Goal: Navigation & Orientation: Understand site structure

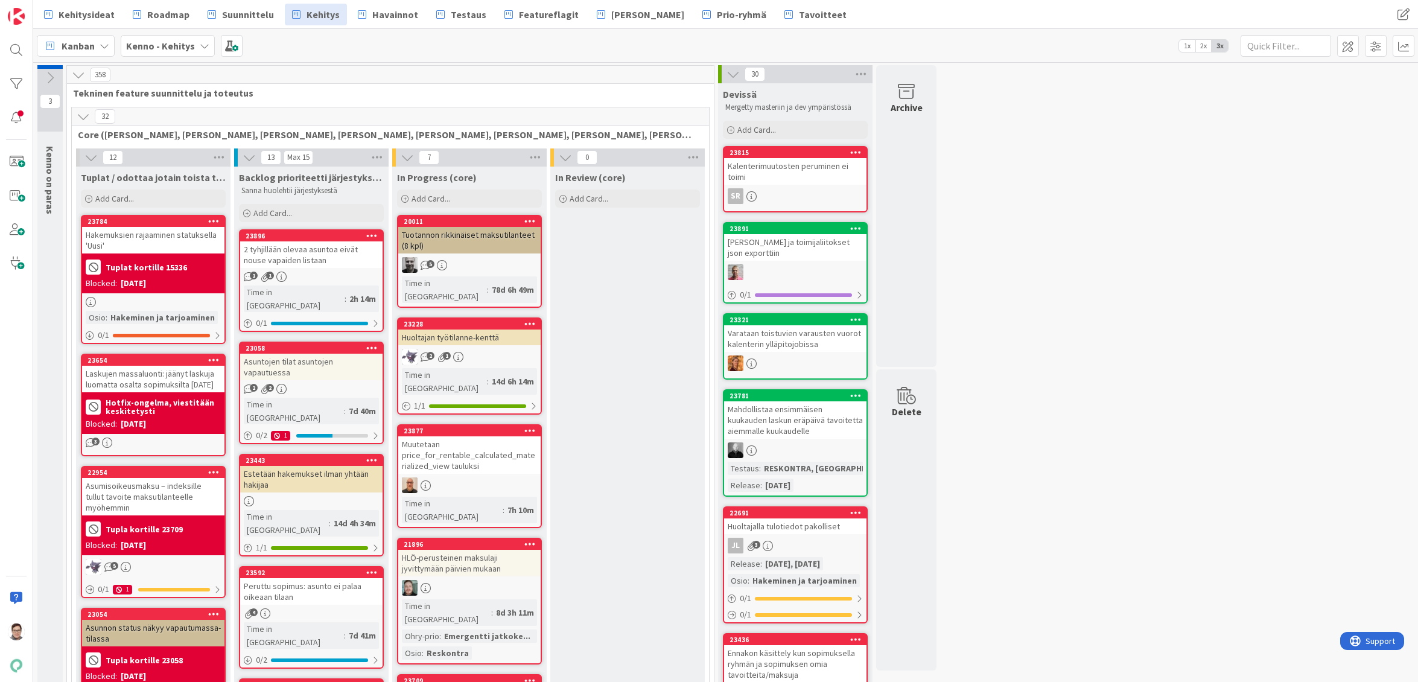
click at [84, 116] on icon at bounding box center [83, 116] width 13 height 13
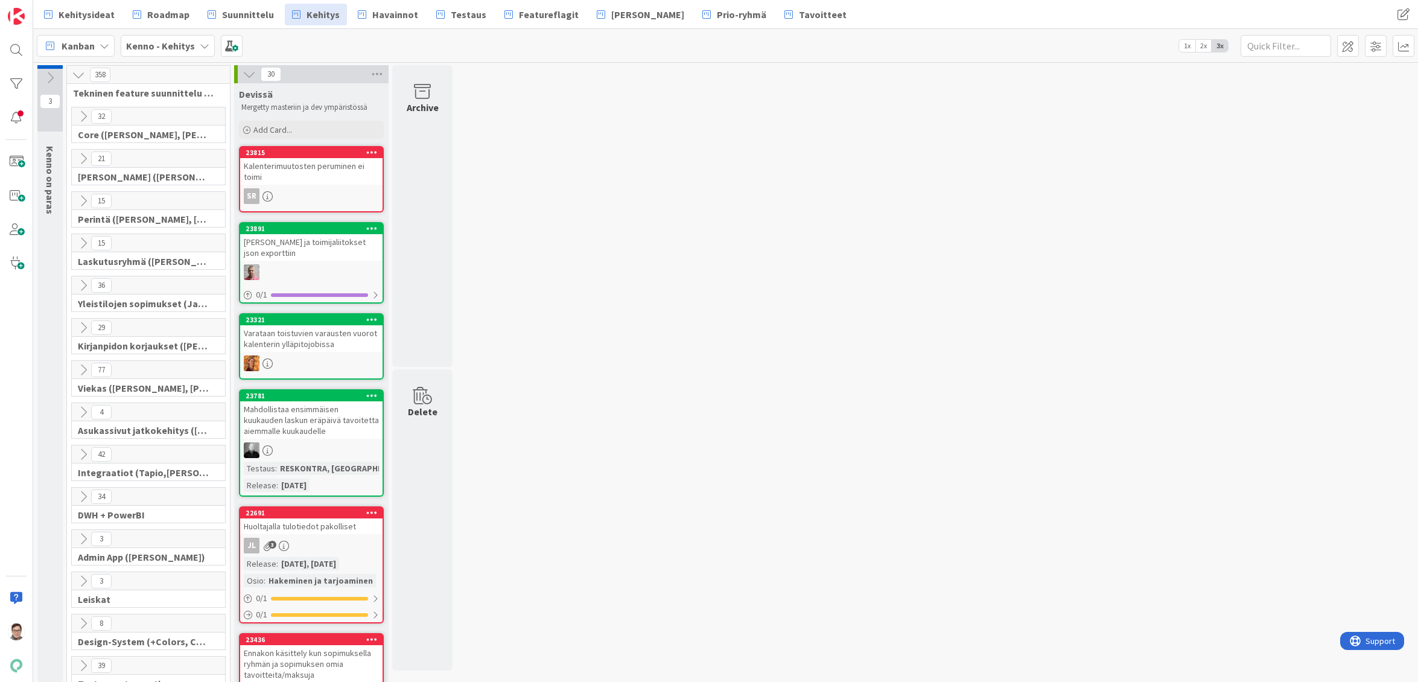
click at [84, 116] on icon at bounding box center [83, 116] width 13 height 13
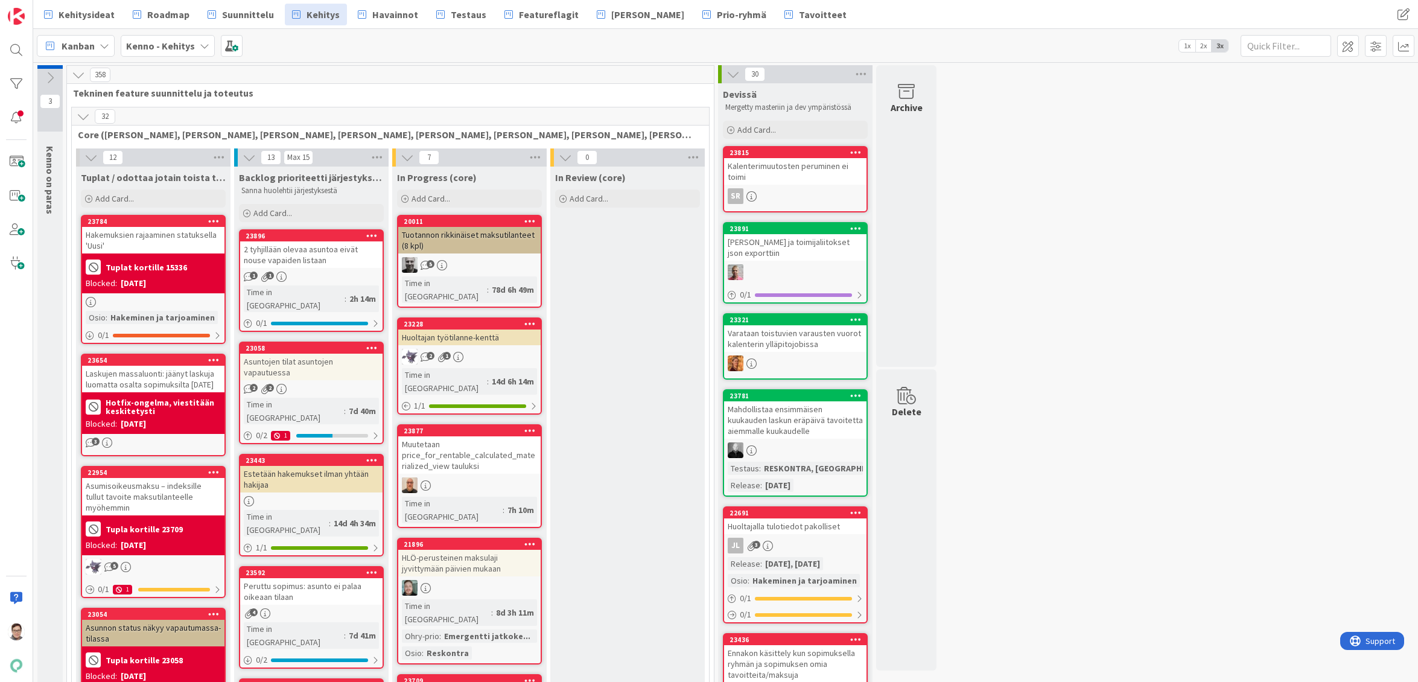
click at [246, 19] on span "Suunnittelu" at bounding box center [248, 14] width 52 height 14
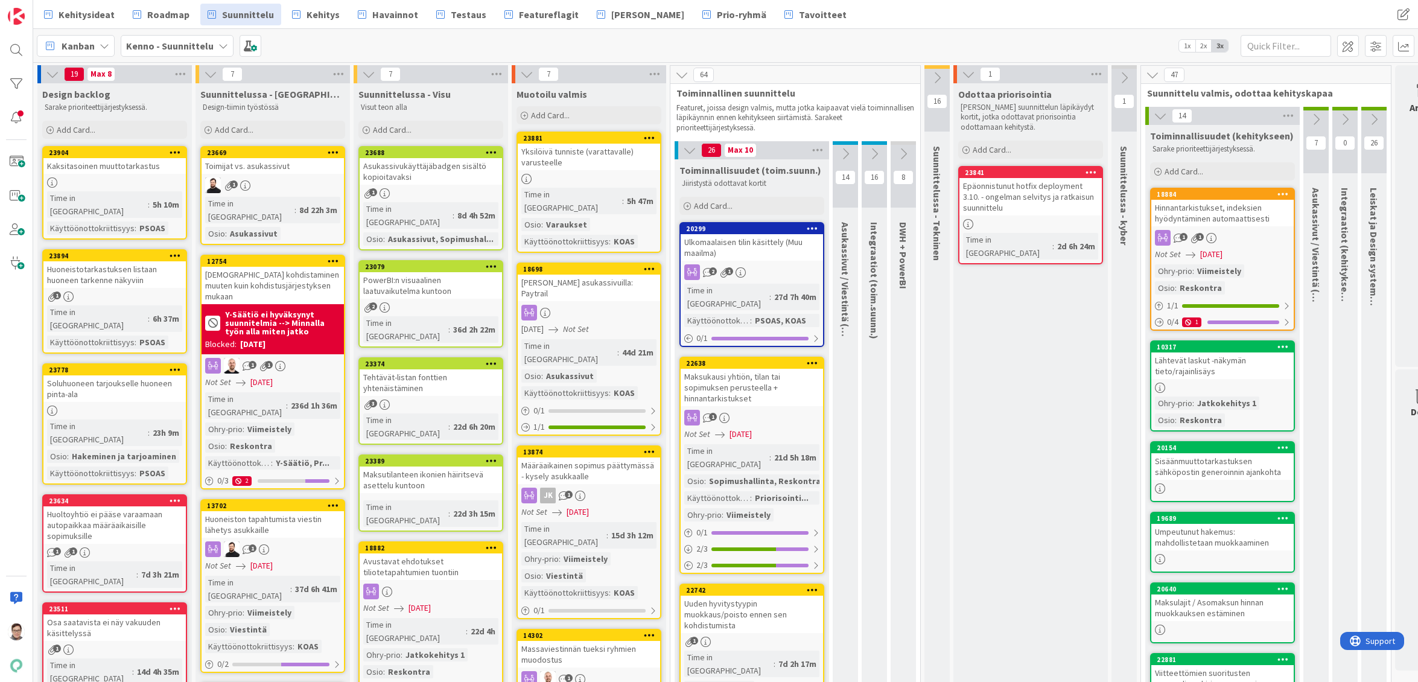
click at [755, 373] on div "Maksukausi yhtiön, tilan tai sopimuksen perusteella + hinnantarkistukset" at bounding box center [751, 387] width 142 height 37
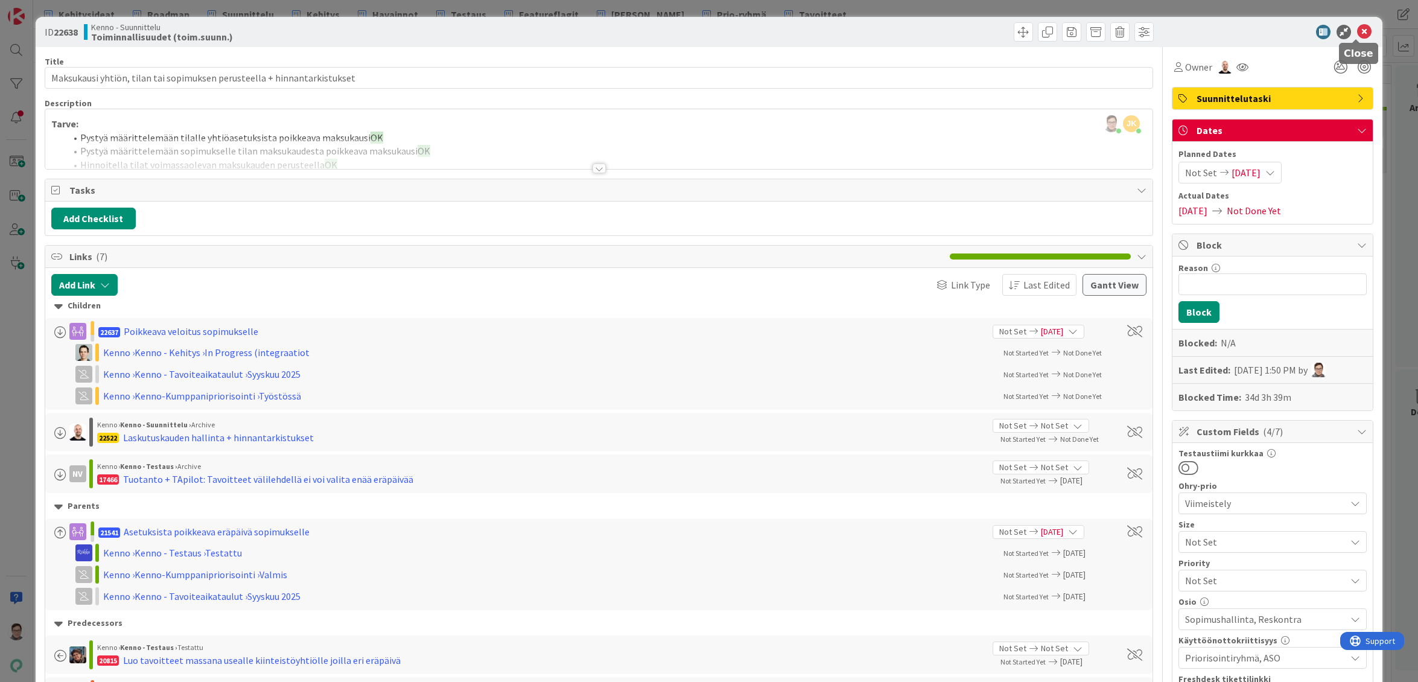
click at [1359, 33] on icon at bounding box center [1364, 32] width 14 height 14
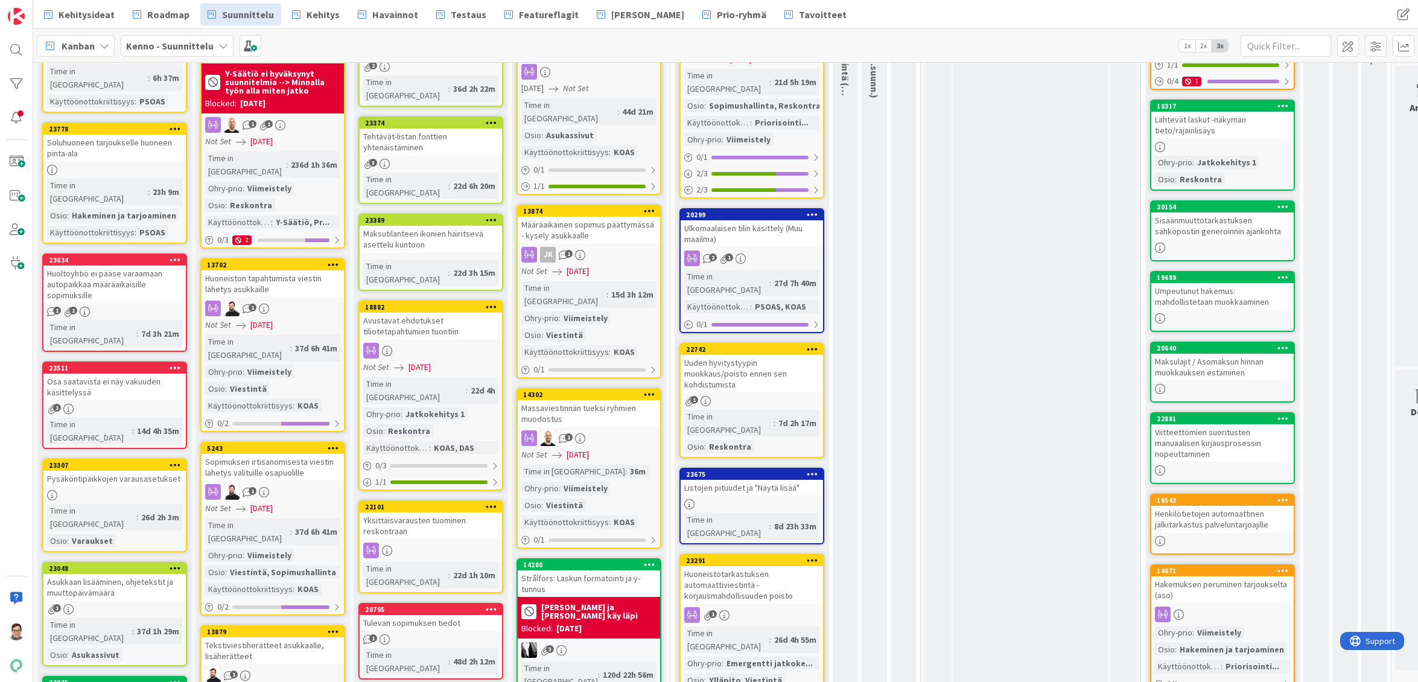
scroll to position [241, 0]
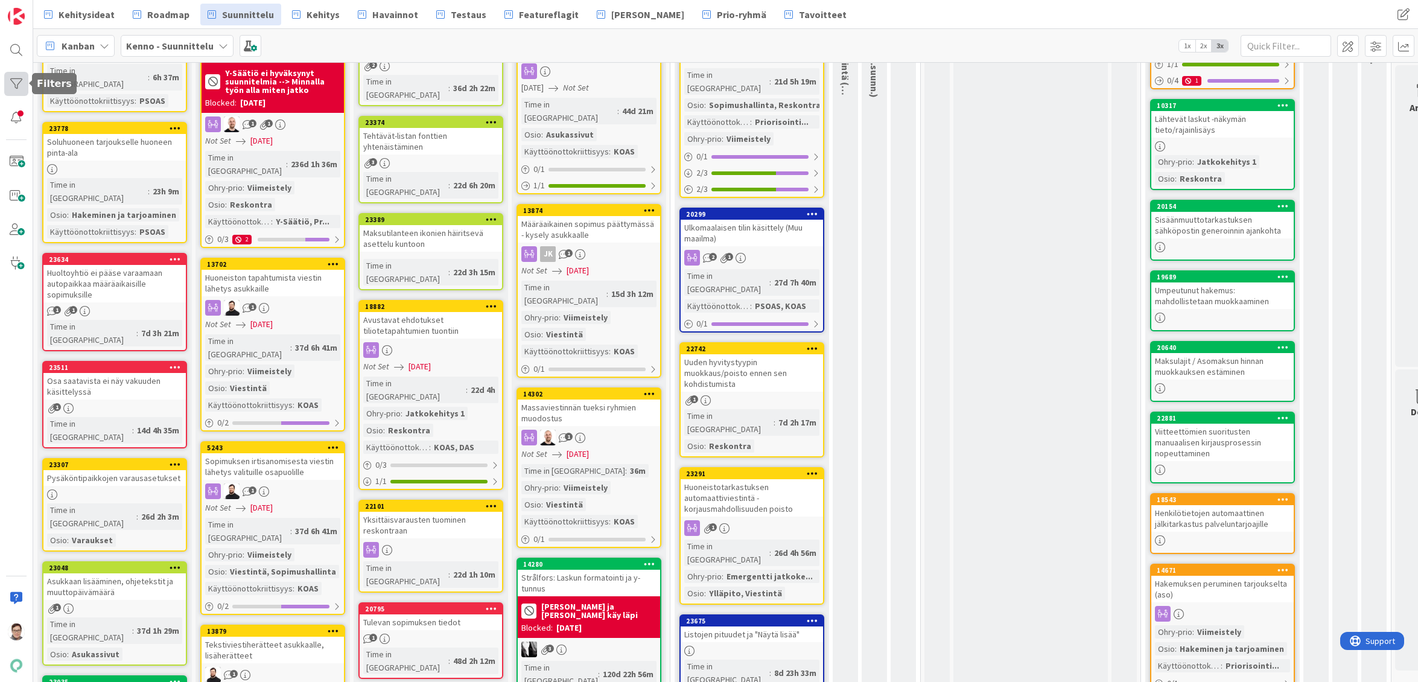
click at [12, 78] on div at bounding box center [16, 84] width 24 height 24
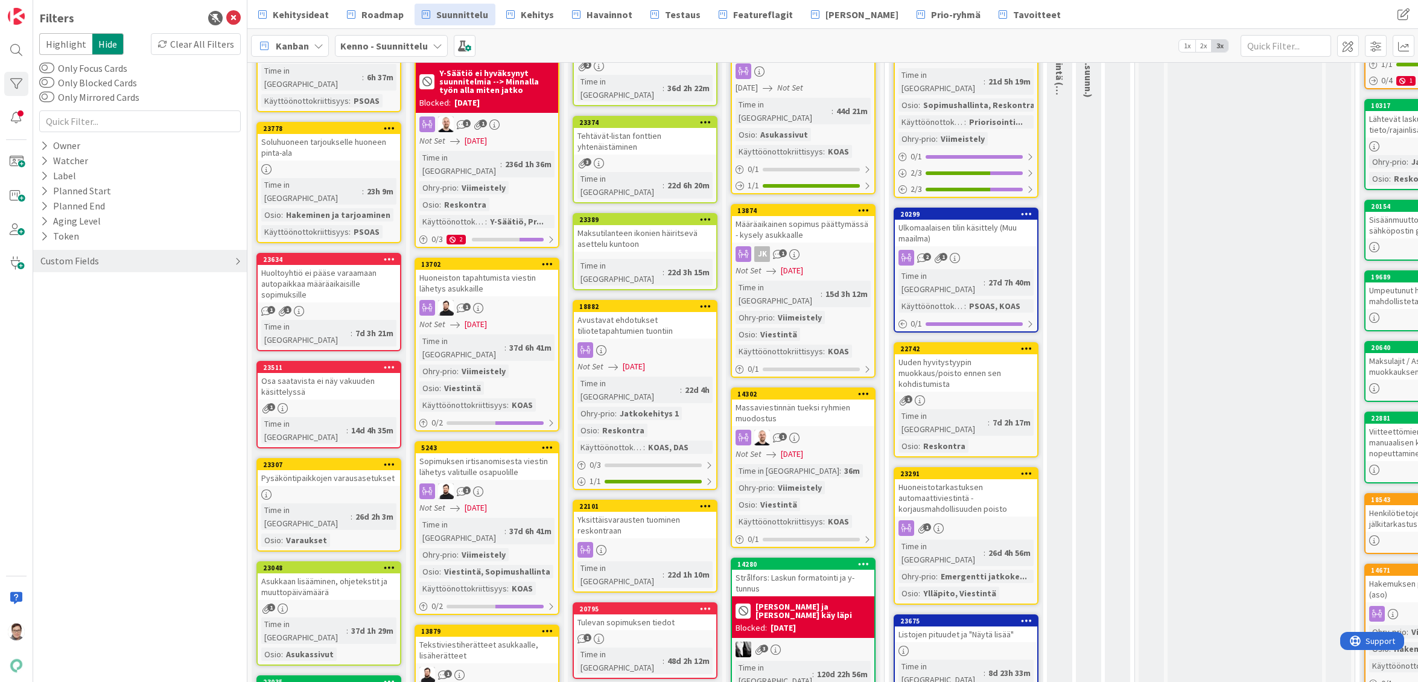
click at [69, 259] on div "Custom Fields" at bounding box center [69, 260] width 61 height 15
click at [78, 356] on button "Käyttöönottokriittisyys" at bounding box center [96, 361] width 115 height 15
click at [45, 440] on icon at bounding box center [46, 442] width 8 height 8
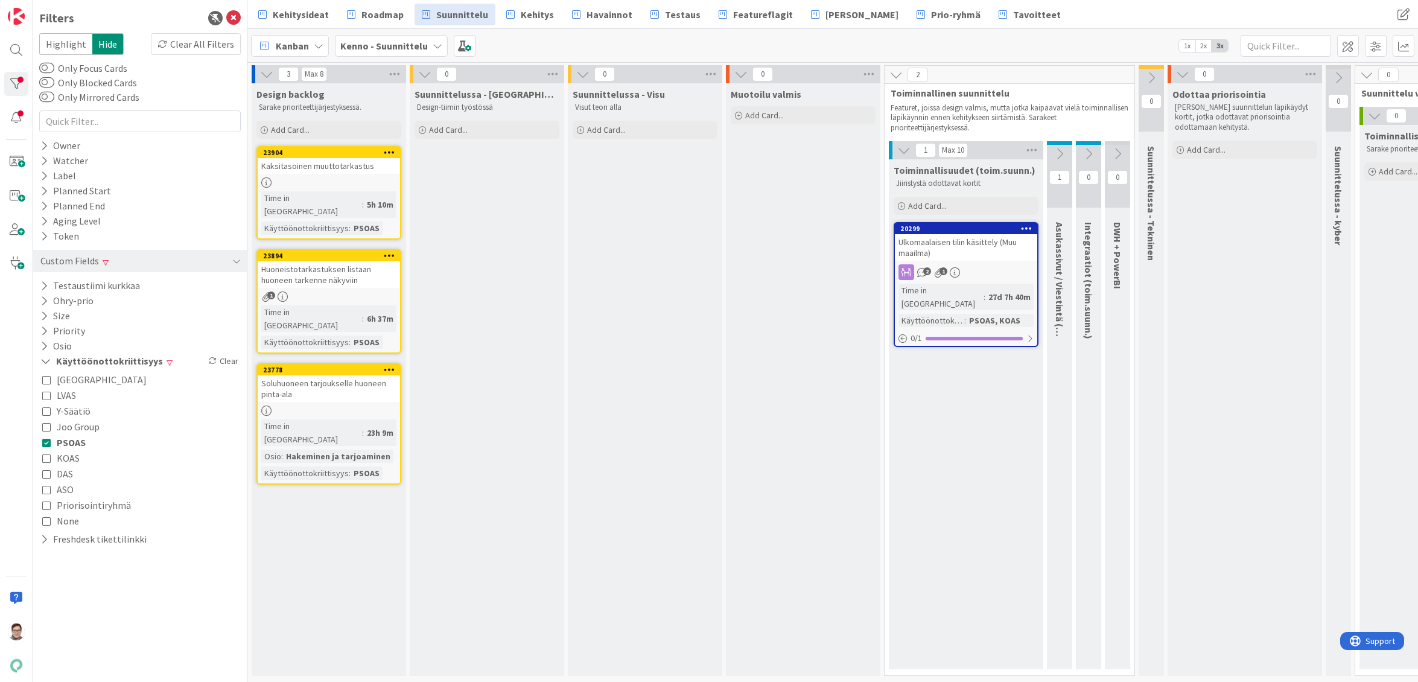
click at [45, 425] on icon at bounding box center [46, 426] width 8 height 8
click at [49, 428] on icon at bounding box center [46, 426] width 8 height 8
click at [46, 442] on icon at bounding box center [46, 442] width 8 height 8
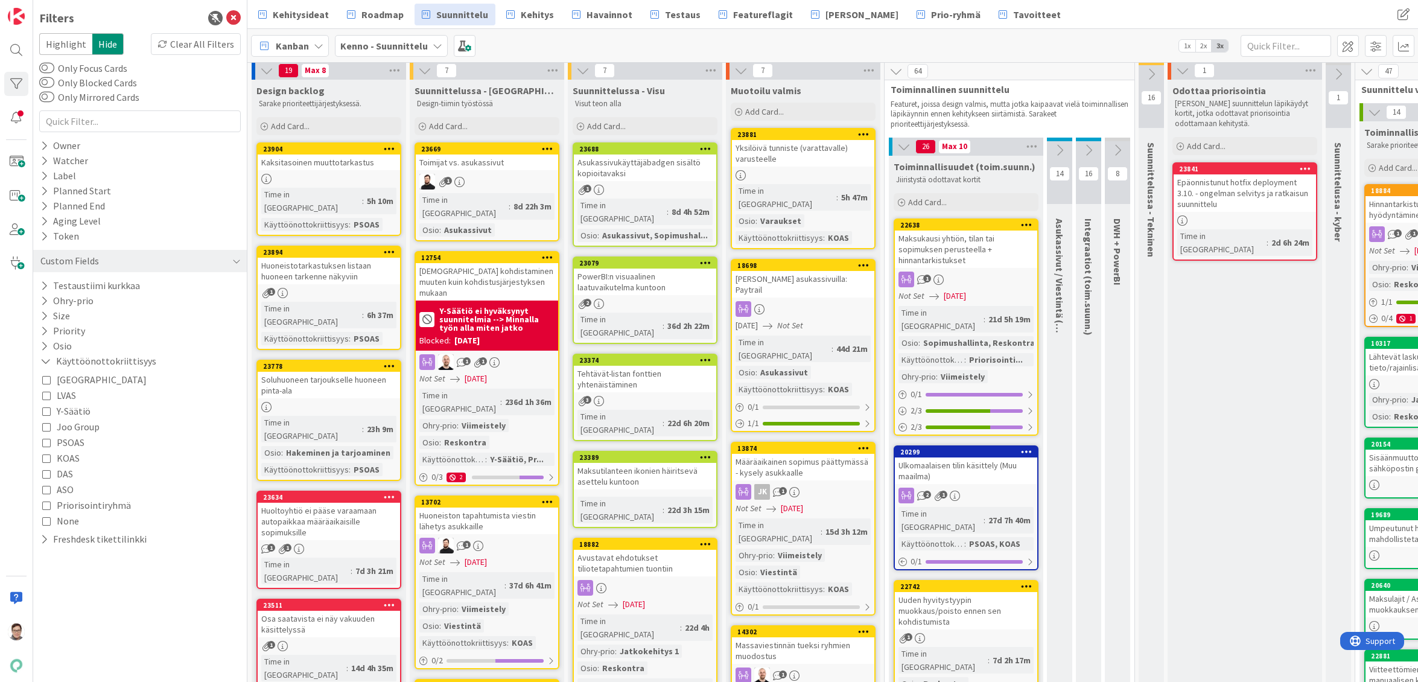
scroll to position [241, 0]
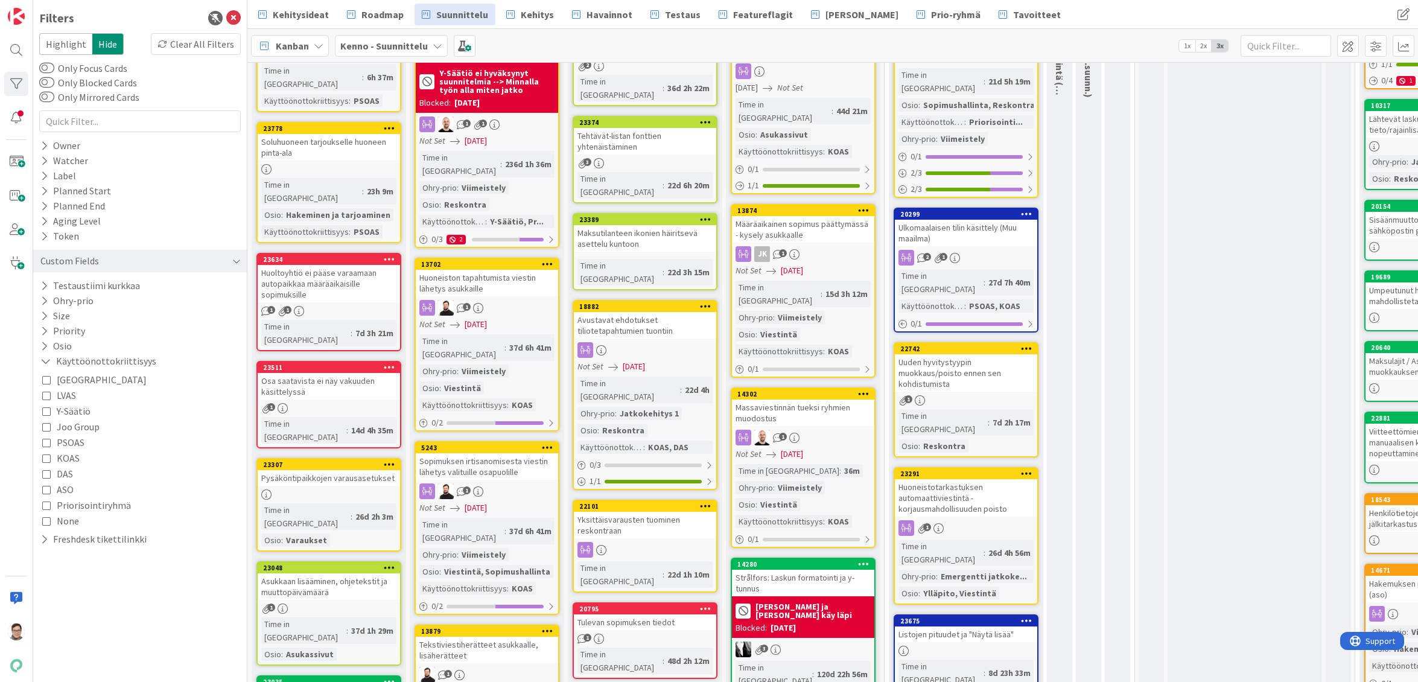
click at [236, 260] on icon at bounding box center [236, 261] width 8 height 10
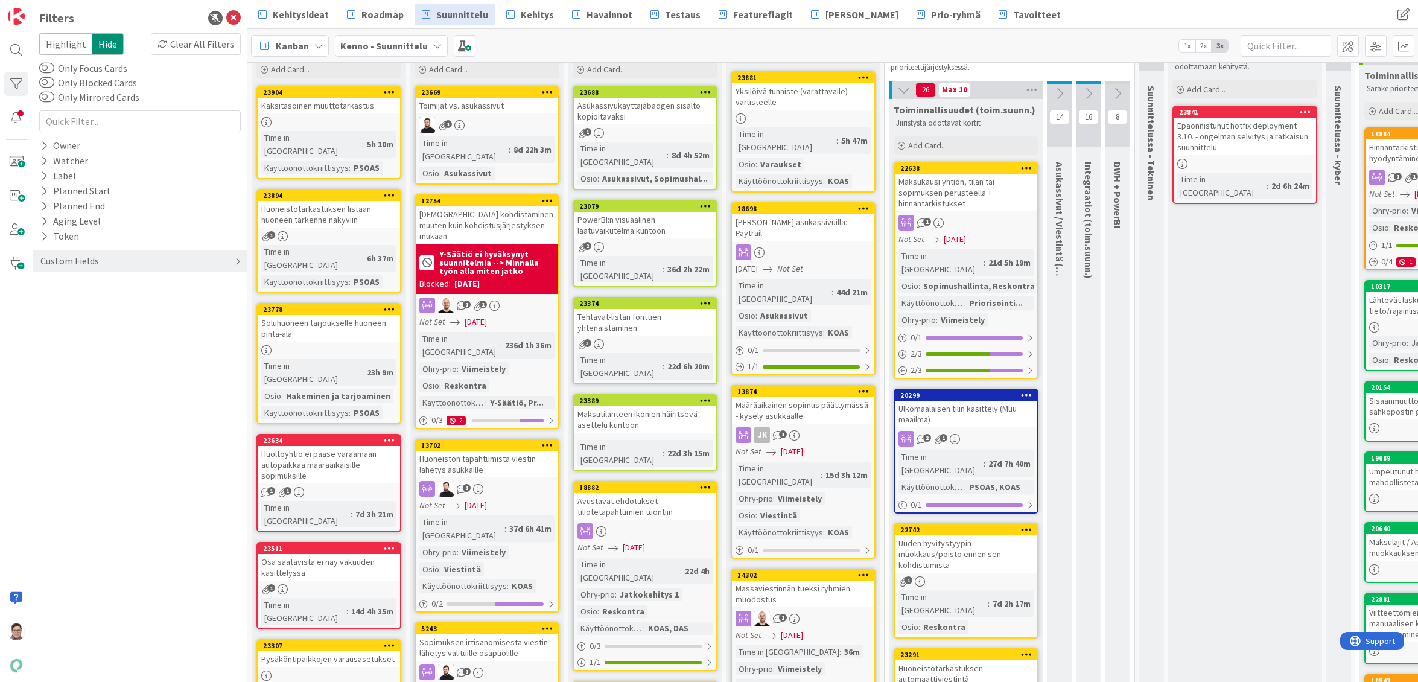
scroll to position [0, 0]
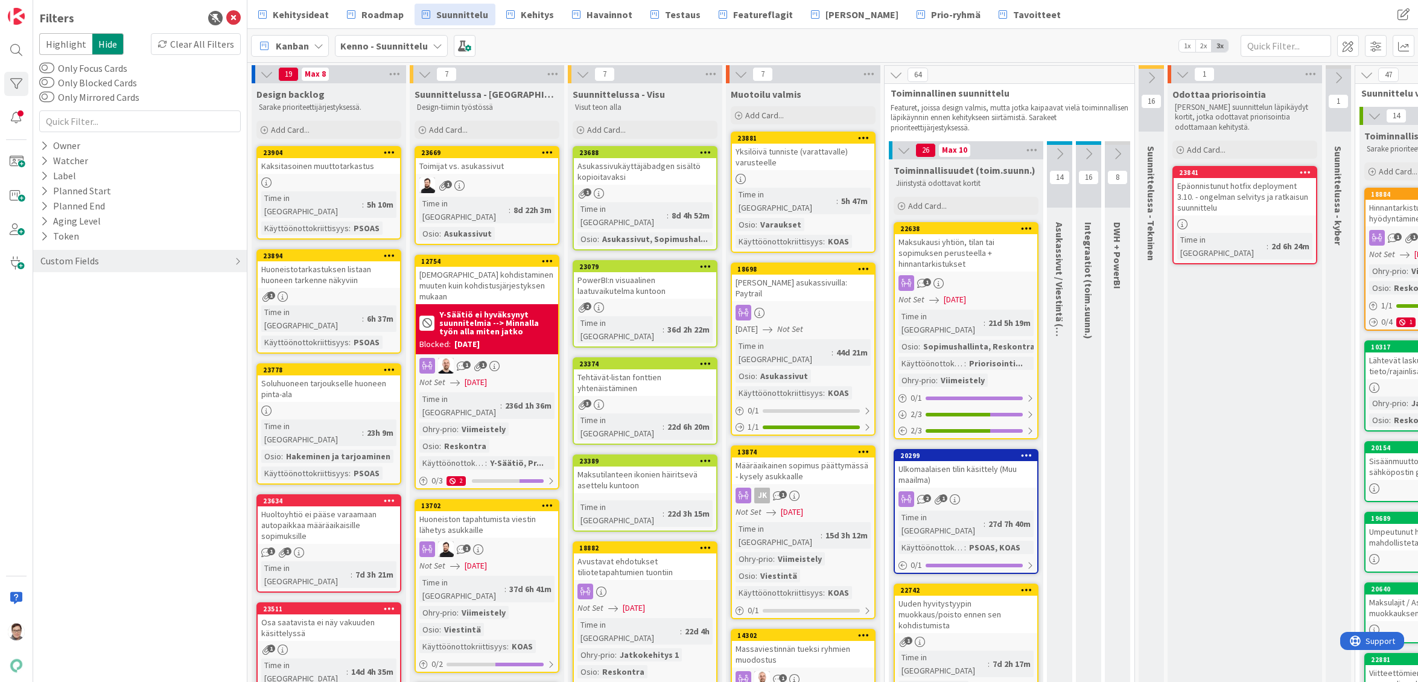
click at [959, 461] on div "Ulkomaalaisen tilin käsittely (Muu maailma)" at bounding box center [966, 474] width 142 height 27
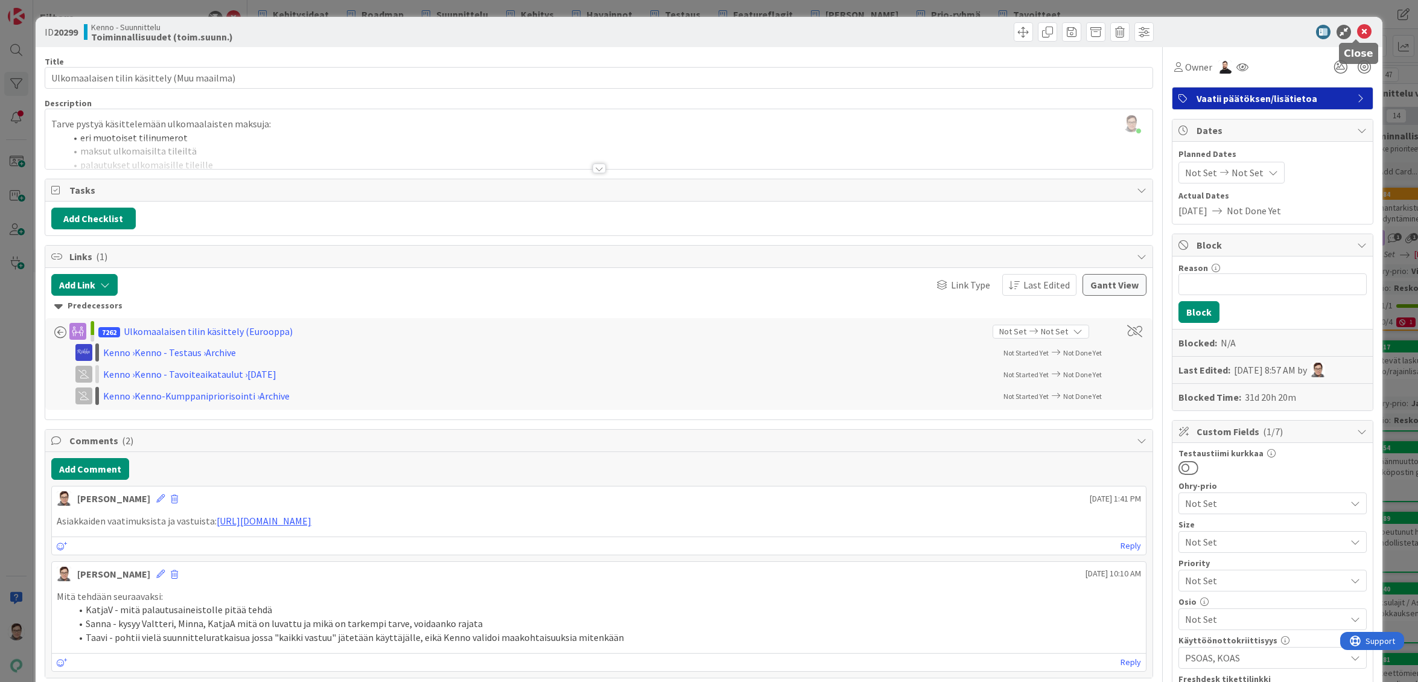
click at [1357, 31] on icon at bounding box center [1364, 32] width 14 height 14
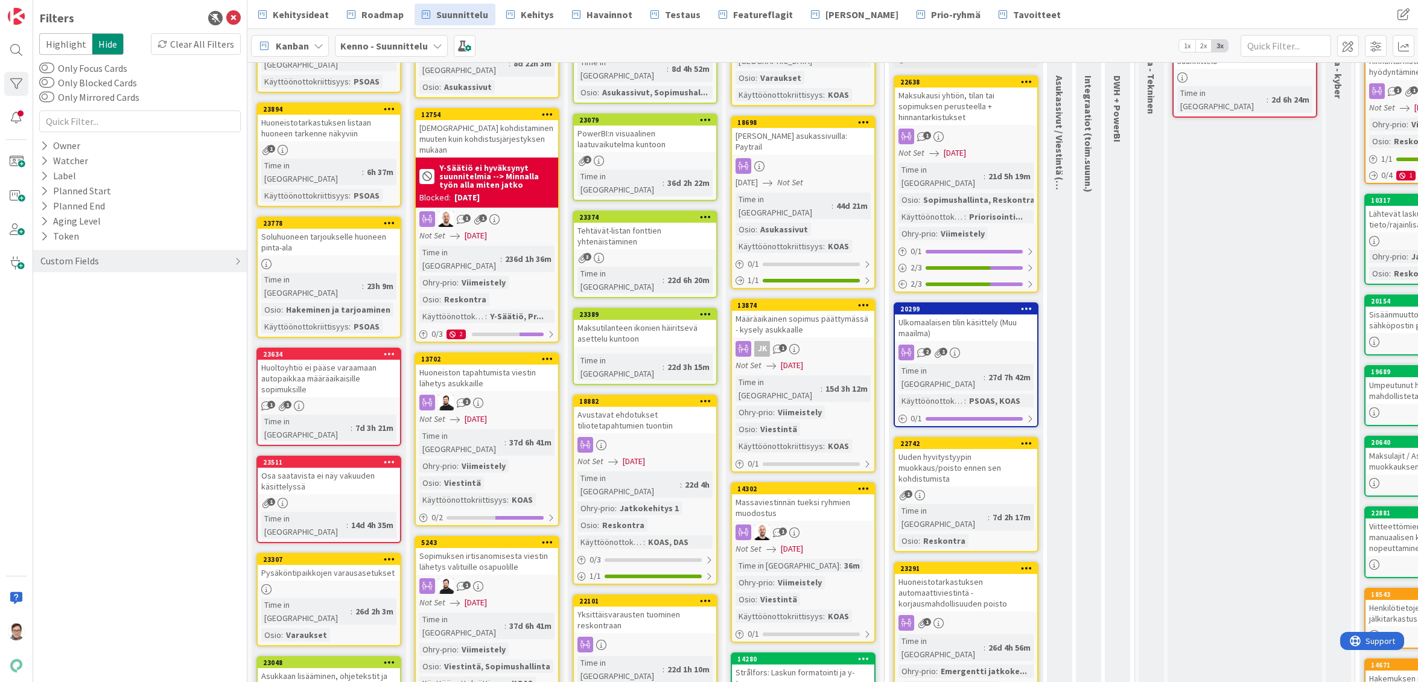
scroll to position [302, 0]
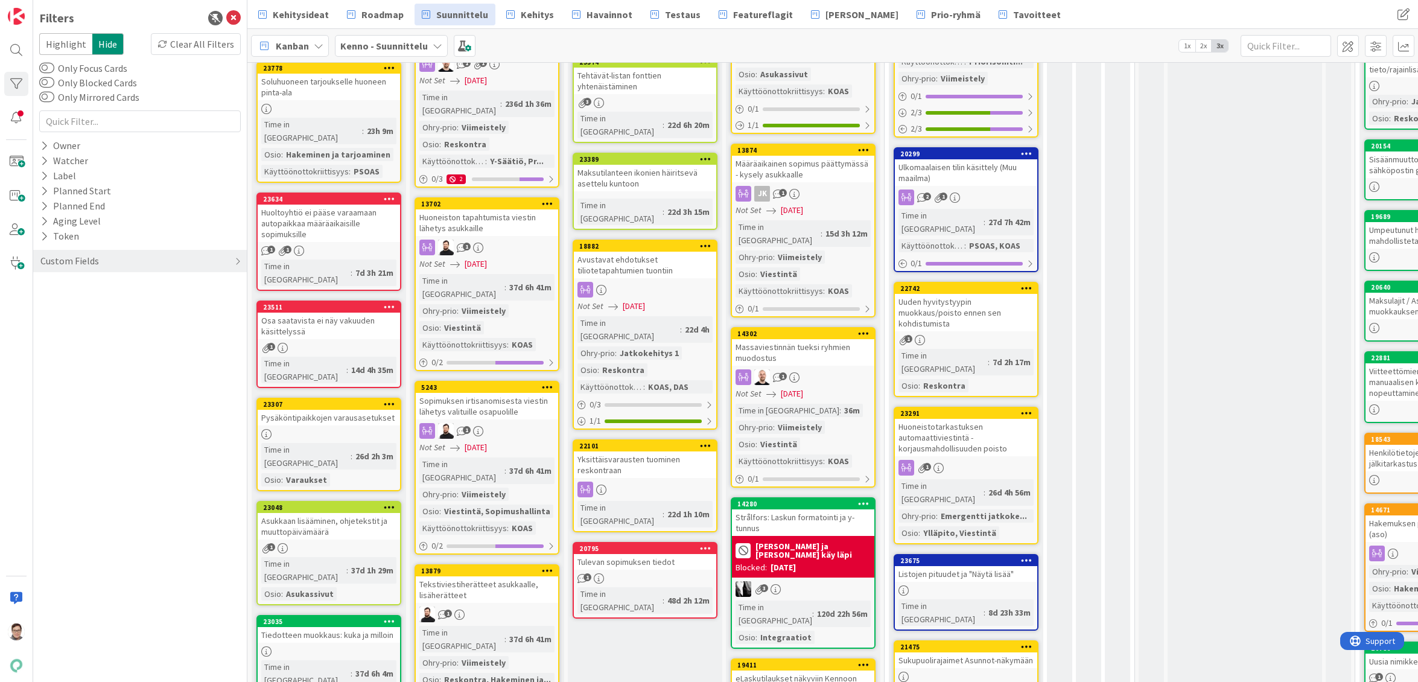
click at [965, 297] on div "Uuden hyvitystyypin muokkaus/poisto ennen sen kohdistumista" at bounding box center [966, 312] width 142 height 37
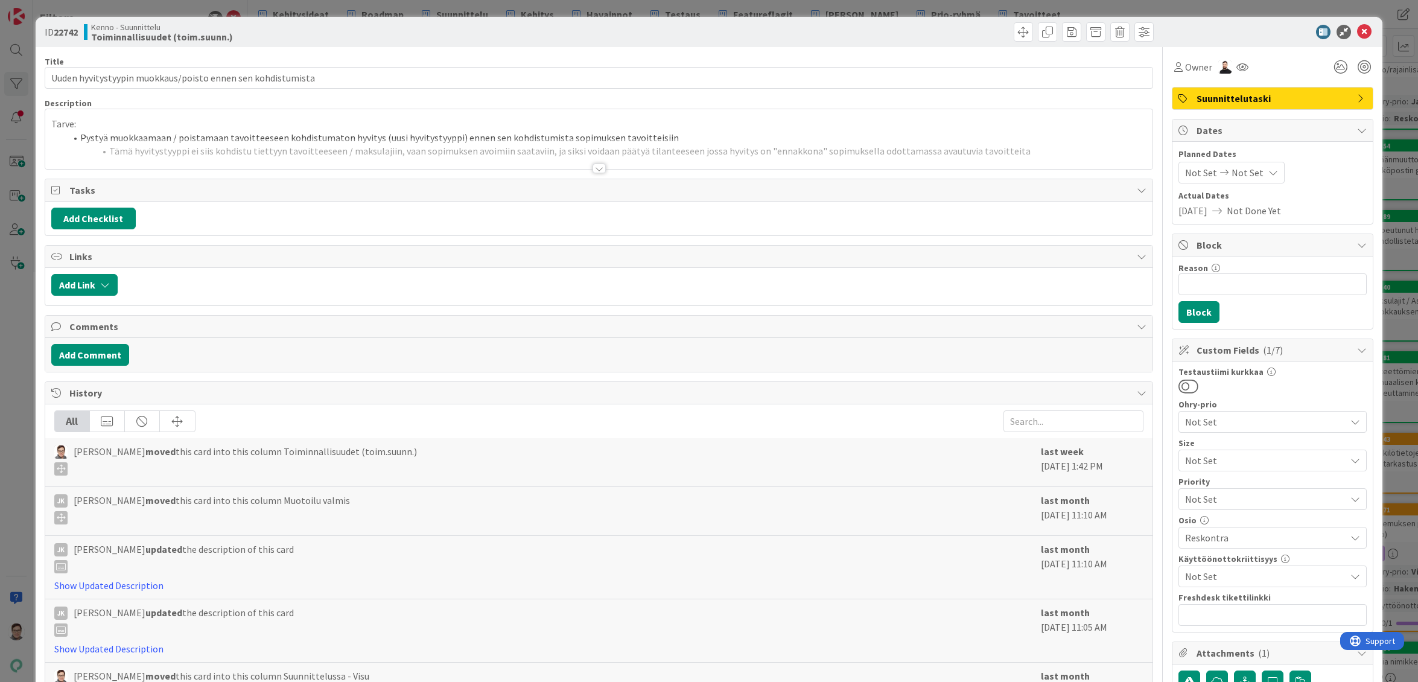
click at [595, 169] on div at bounding box center [598, 168] width 13 height 10
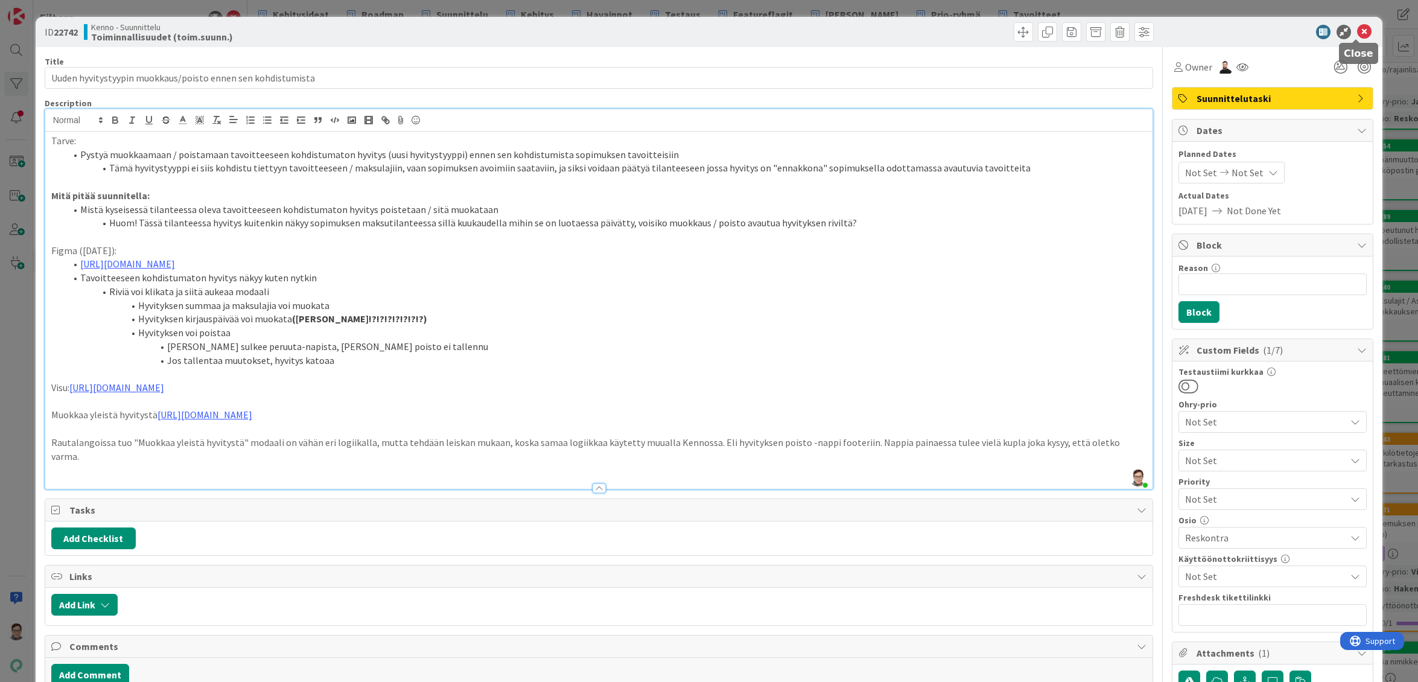
click at [1357, 30] on icon at bounding box center [1364, 32] width 14 height 14
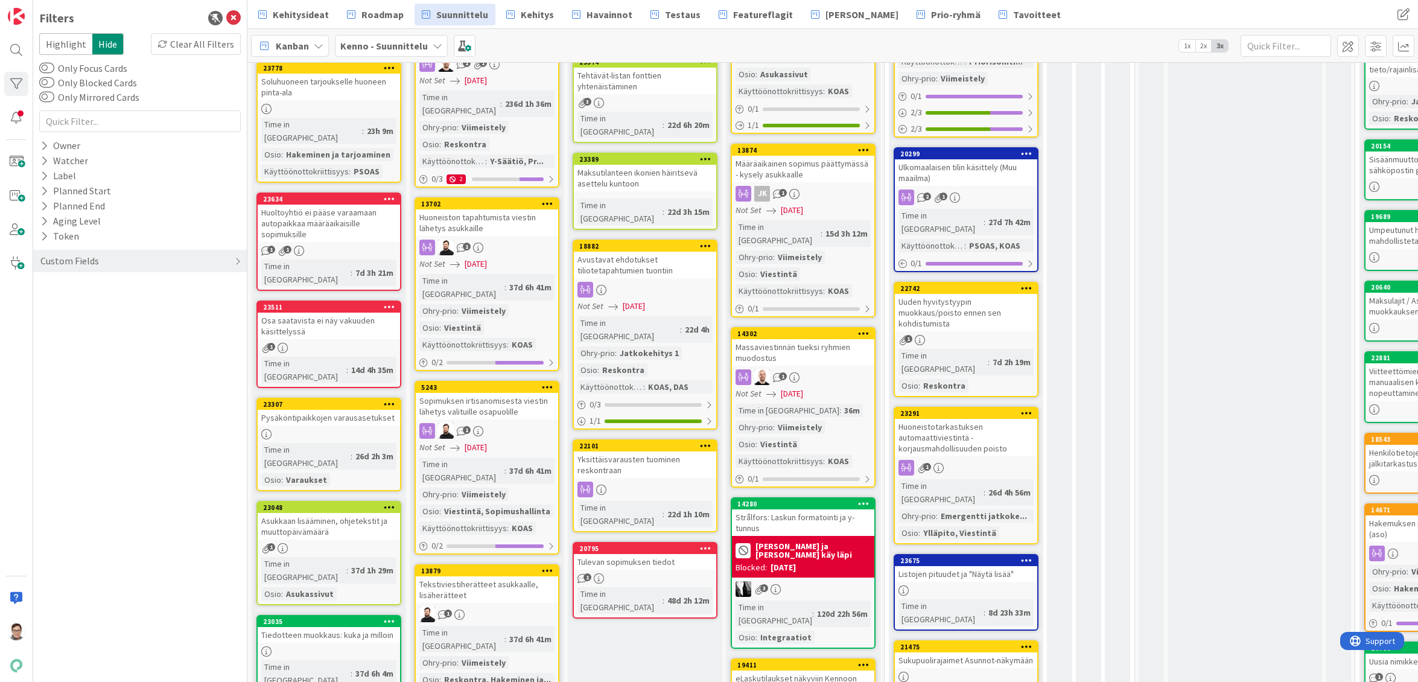
click at [991, 162] on div "Ulkomaalaisen tilin käsittely (Muu maailma)" at bounding box center [966, 172] width 142 height 27
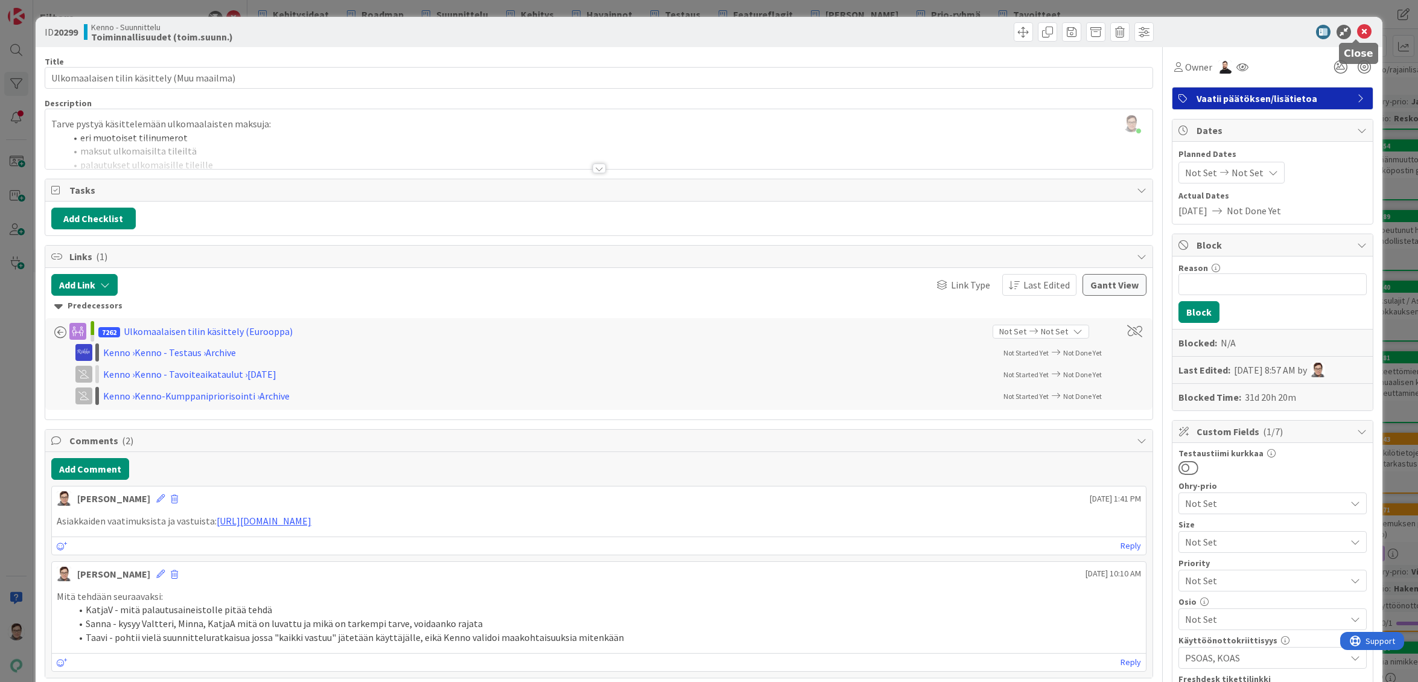
click at [1358, 34] on icon at bounding box center [1364, 32] width 14 height 14
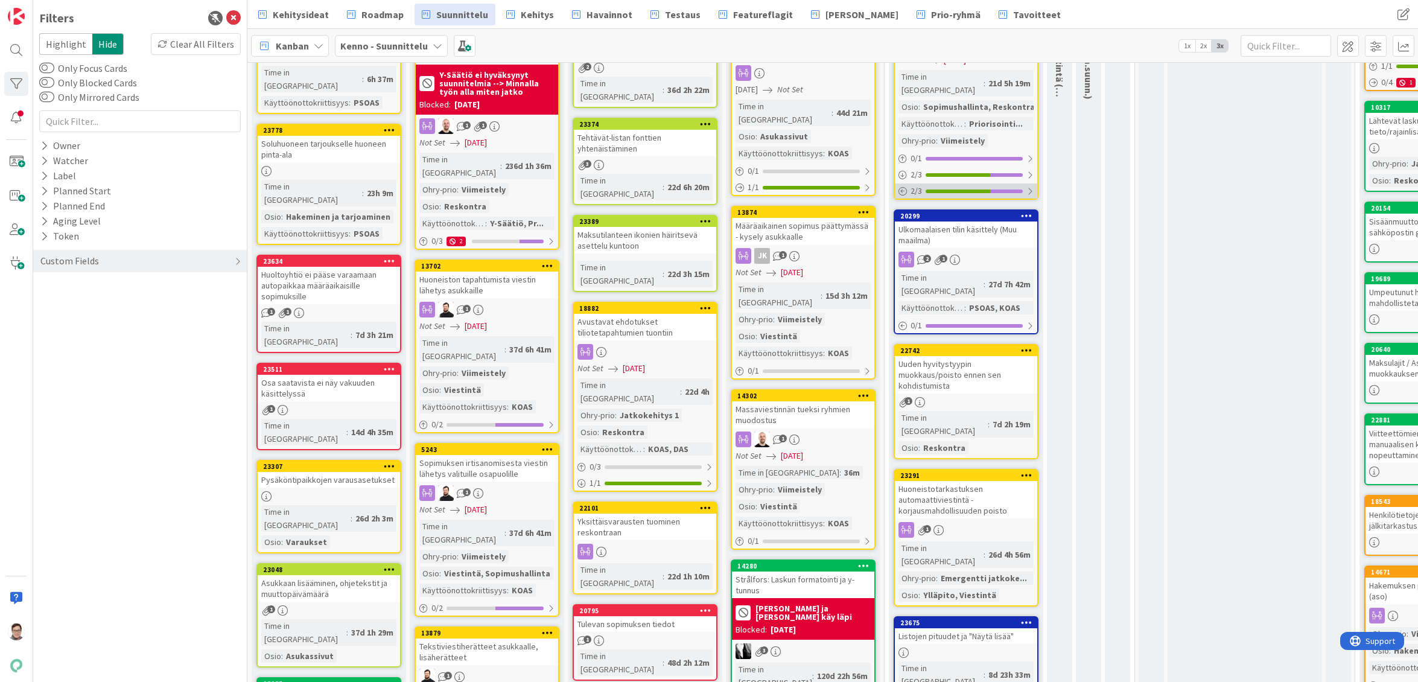
scroll to position [121, 0]
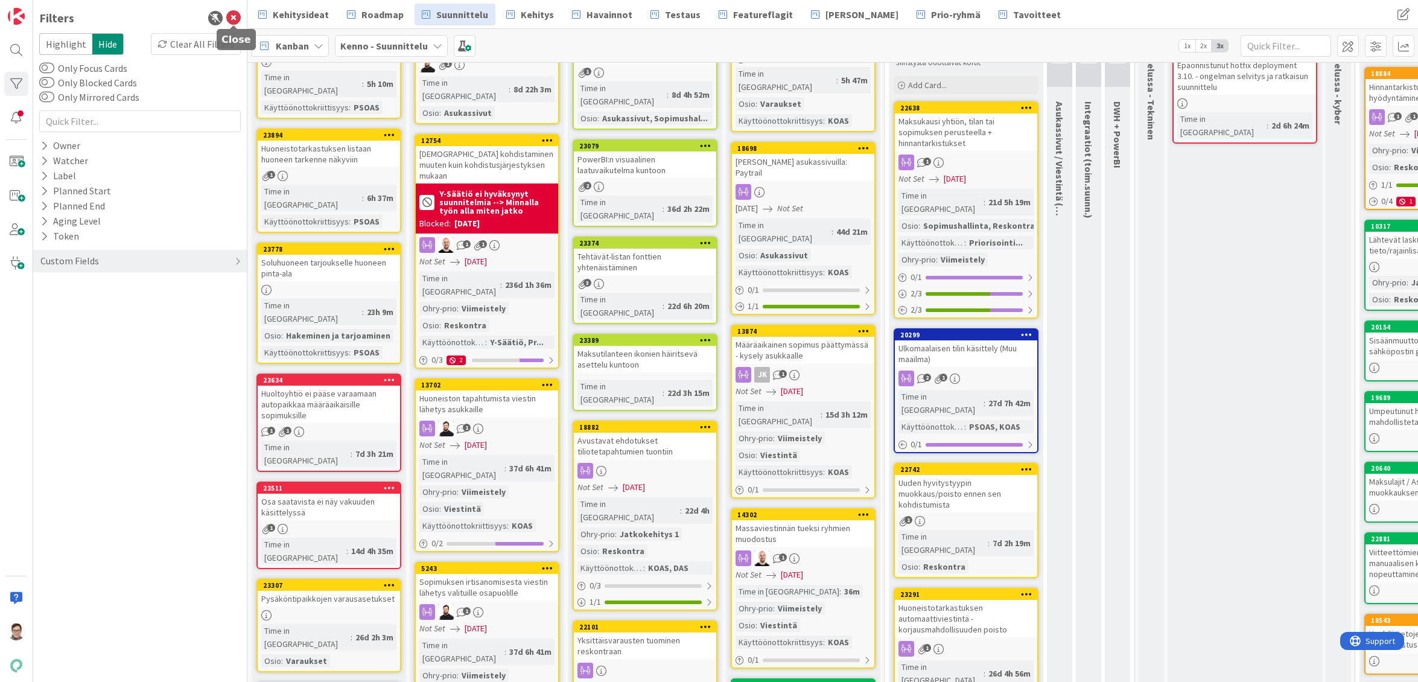
click at [235, 20] on icon at bounding box center [233, 18] width 14 height 14
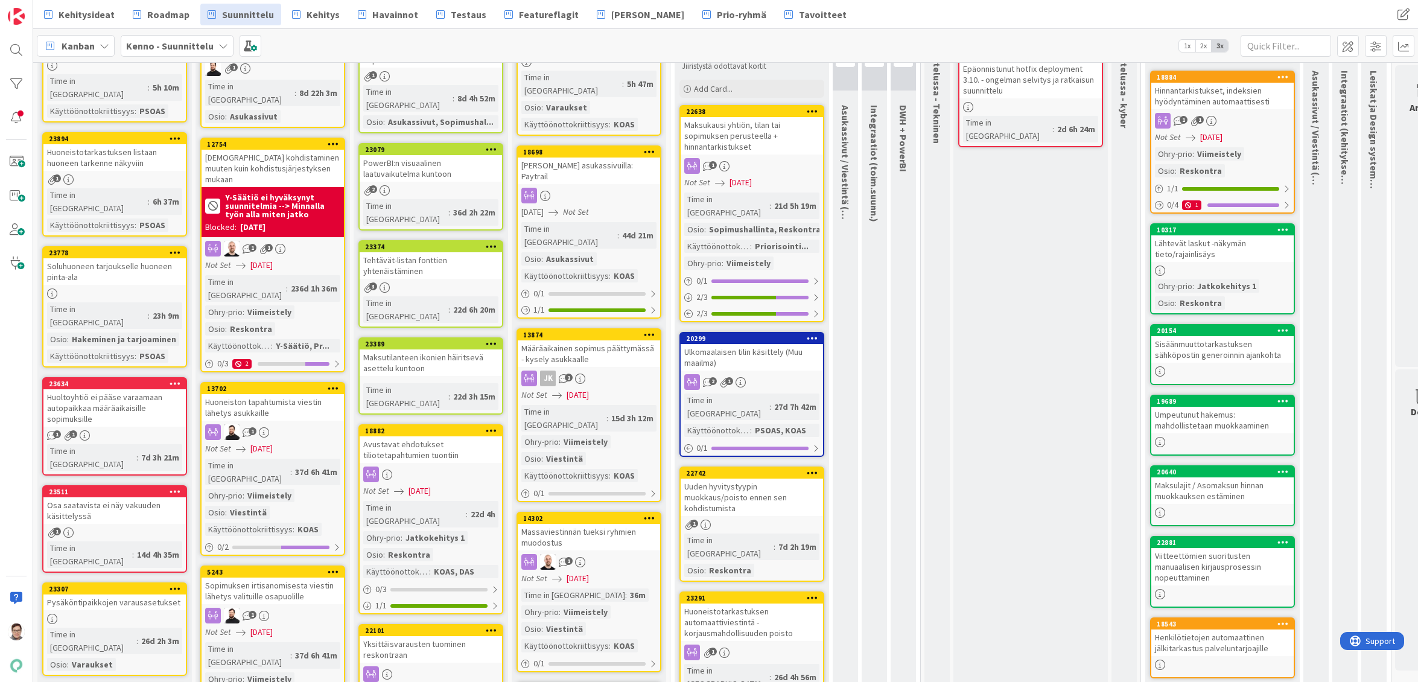
scroll to position [0, 0]
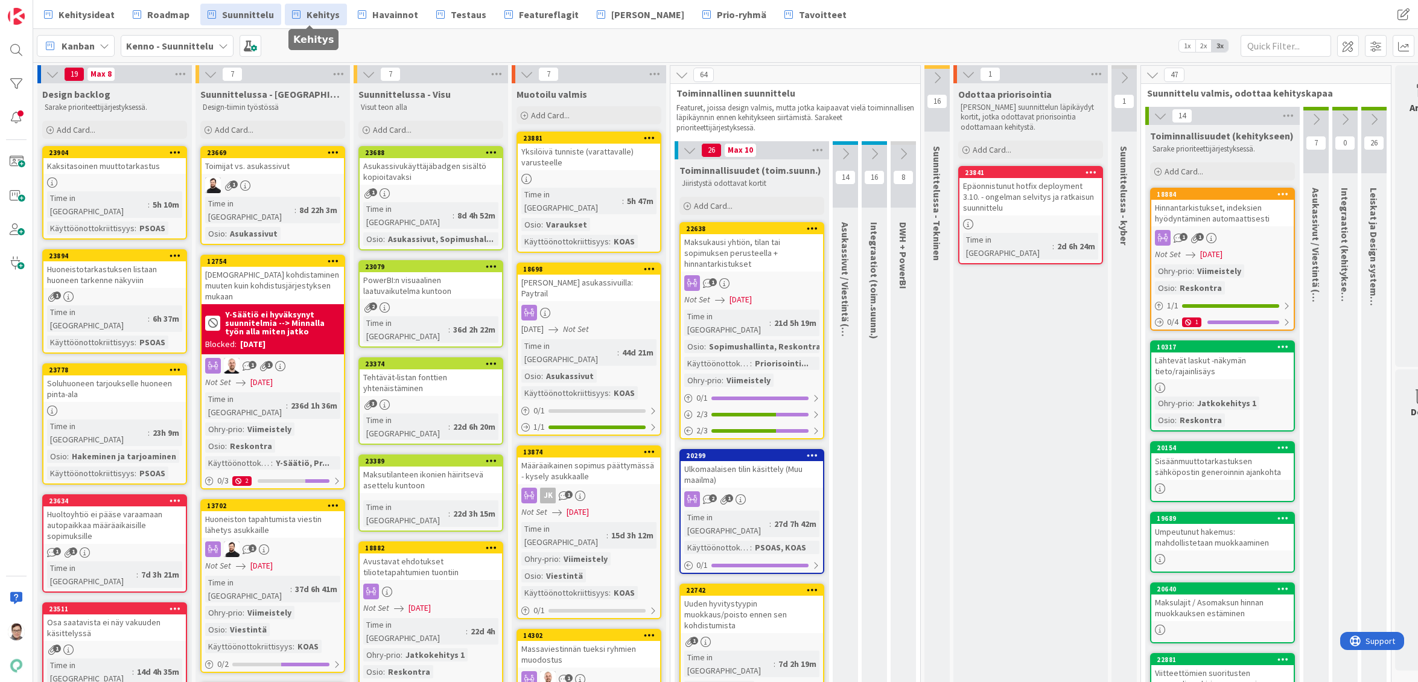
click at [311, 12] on span "Kehitys" at bounding box center [322, 14] width 33 height 14
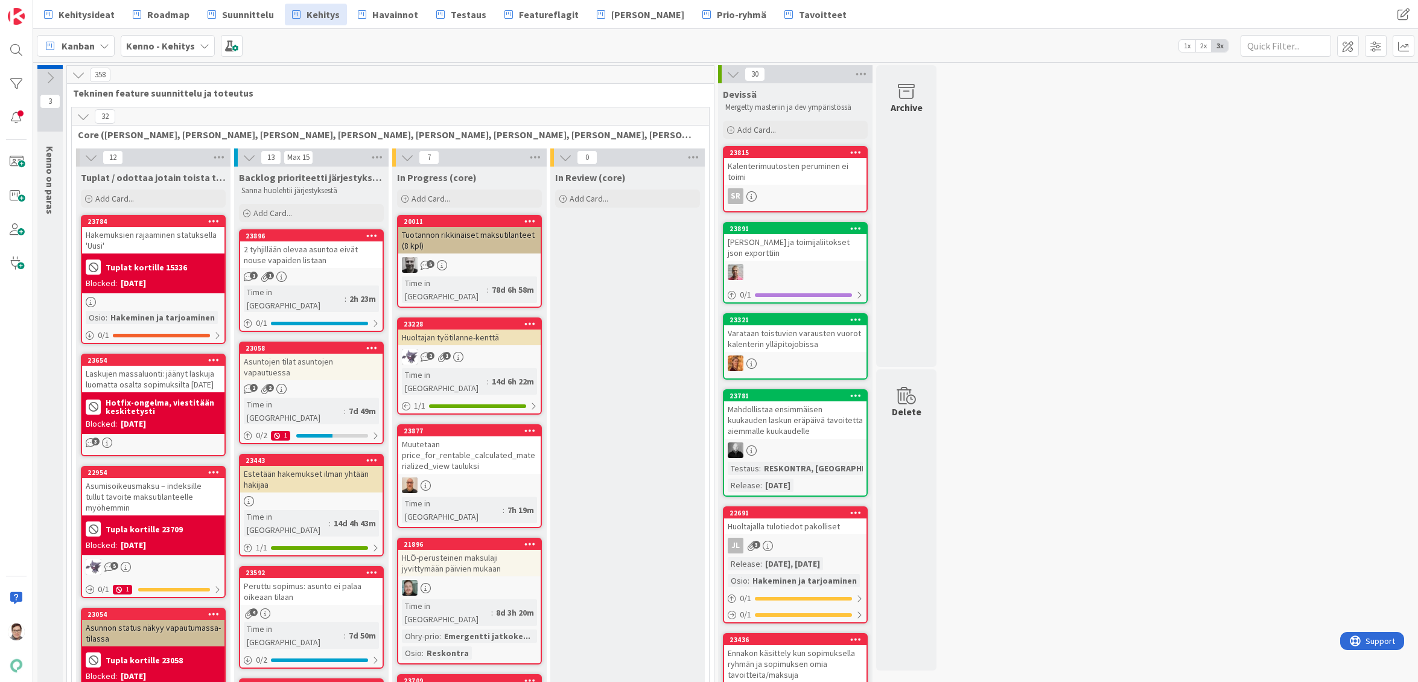
click at [83, 117] on icon at bounding box center [83, 116] width 13 height 13
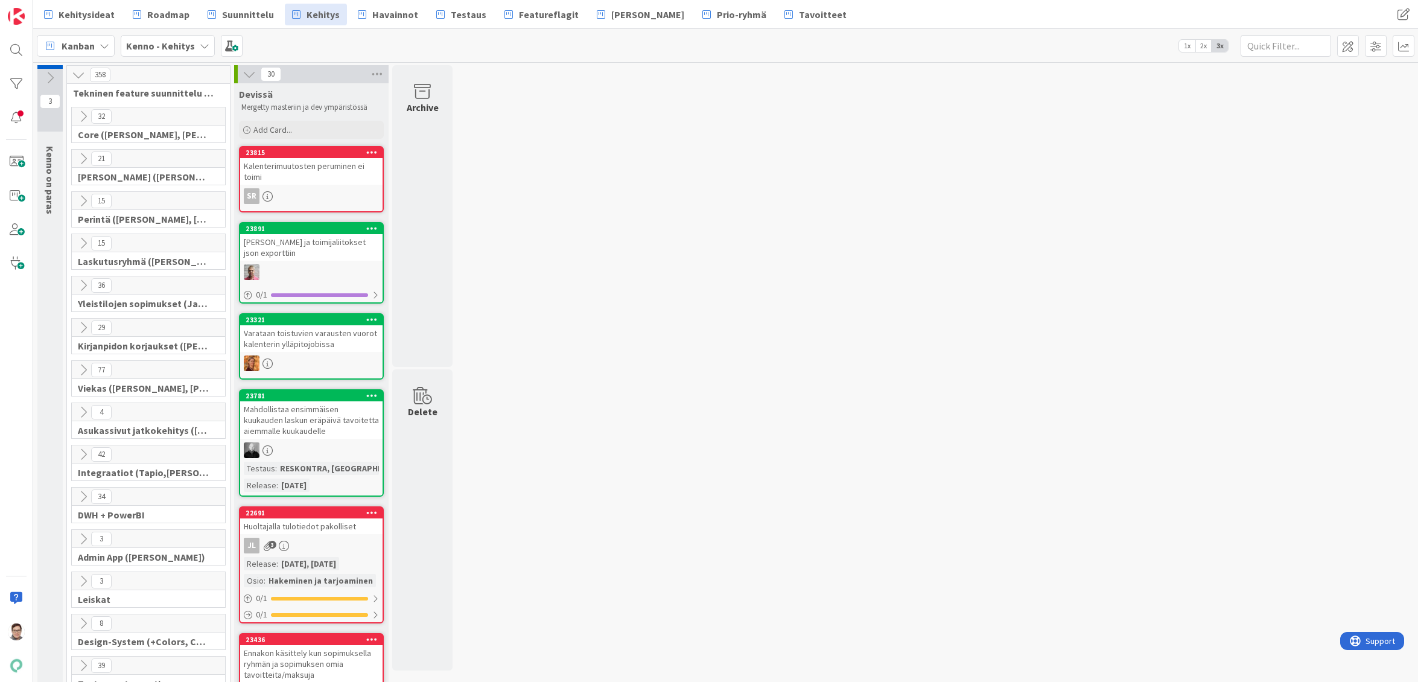
click at [85, 157] on icon at bounding box center [83, 158] width 13 height 13
